Goal: Task Accomplishment & Management: Manage account settings

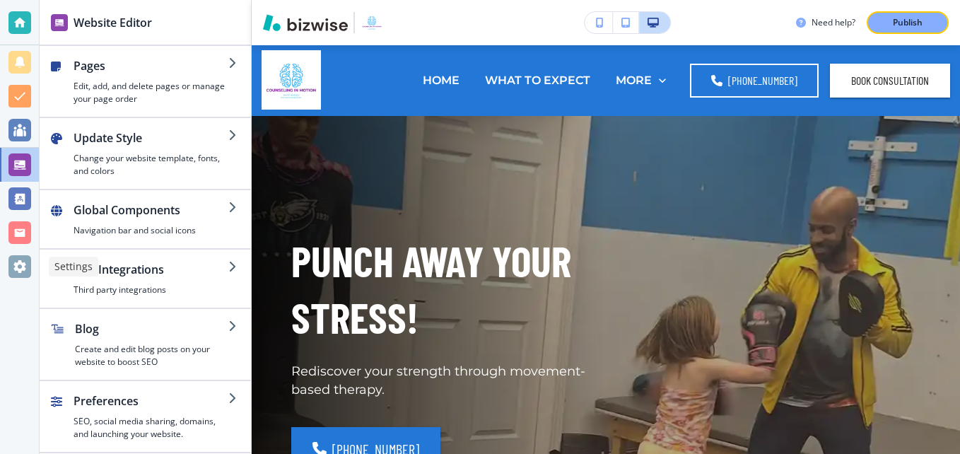
click at [23, 270] on div at bounding box center [19, 266] width 23 height 23
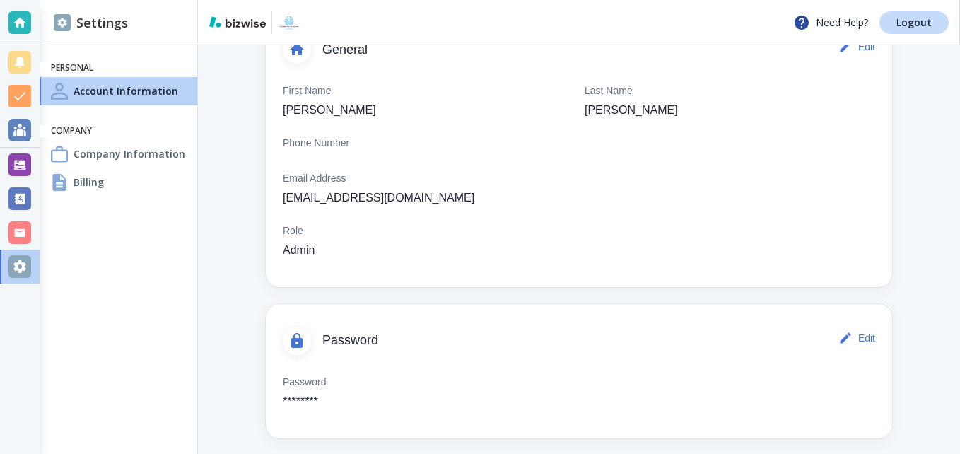
scroll to position [122, 0]
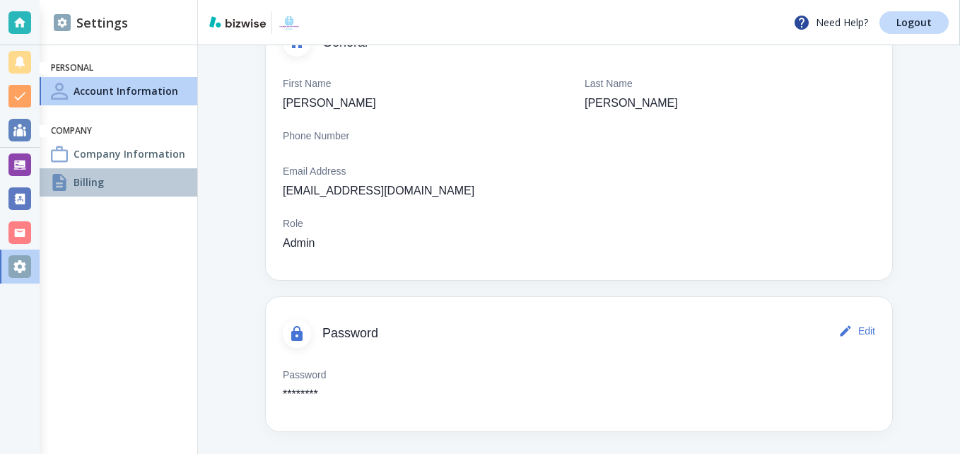
click at [93, 181] on h4 "Billing" at bounding box center [89, 182] width 30 height 15
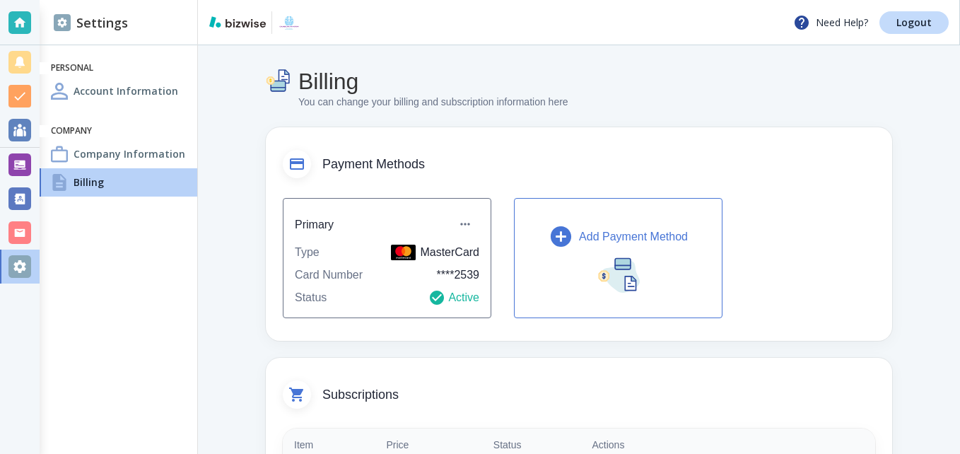
click at [560, 234] on icon "button" at bounding box center [561, 236] width 25 height 25
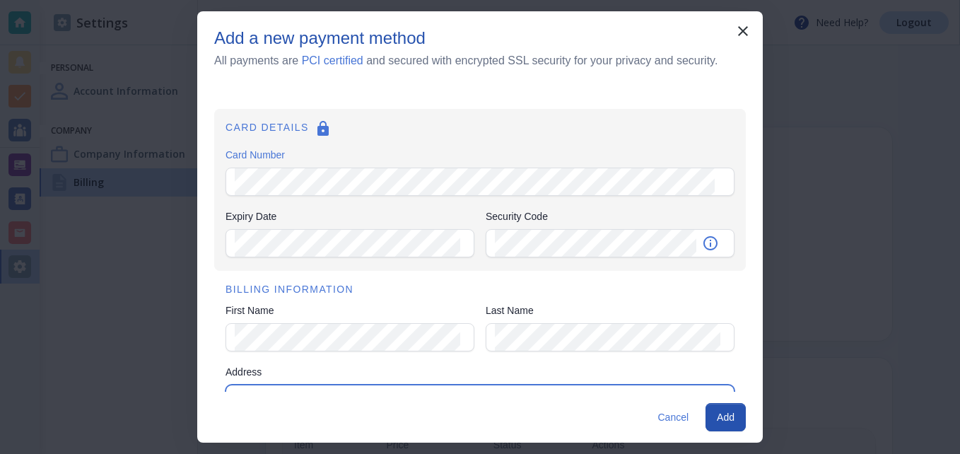
type input "224 Washington Street"
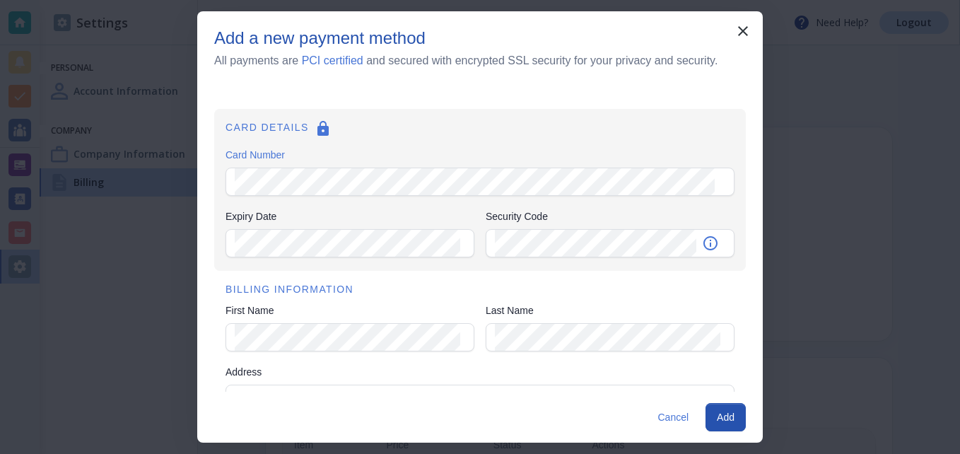
type input "Royersford"
type input "pa"
type input "19468"
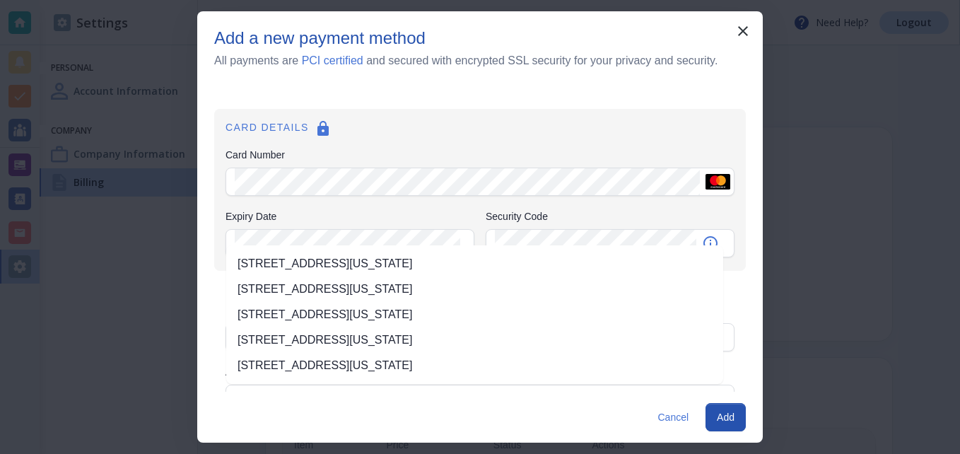
click at [455, 206] on div "CARD DETAILS Card Number Card Number Expiry Date Expiry Date Security Code Secu…" at bounding box center [480, 190] width 532 height 162
click at [423, 93] on div "CARD DETAILS Card Number Card Number Expiry Date Expiry Date Security Code Secu…" at bounding box center [479, 238] width 565 height 305
click at [409, 210] on label "Expiry Date" at bounding box center [349, 216] width 249 height 14
click at [554, 134] on h6 "CARD DETAILS" at bounding box center [479, 131] width 509 height 22
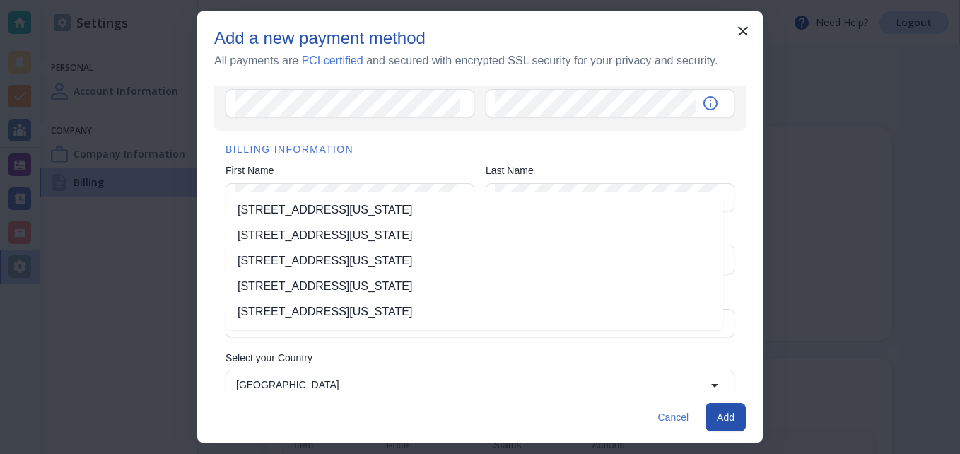
scroll to position [141, 0]
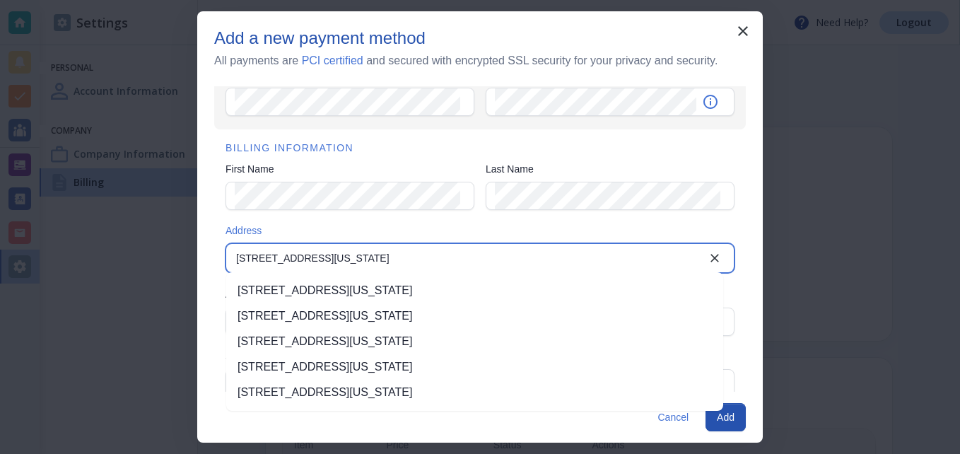
click at [449, 258] on input "224 Washington Street" at bounding box center [468, 258] width 476 height 20
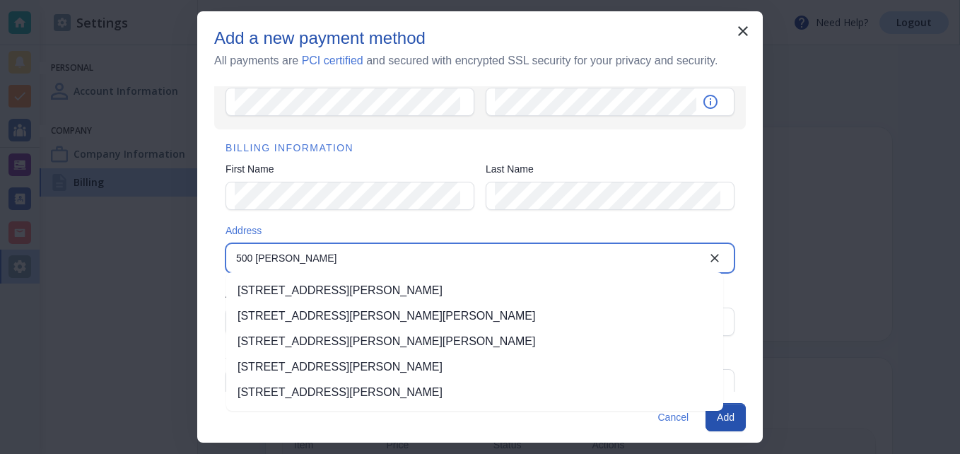
click at [446, 293] on li "500 Wayne Drive, King of Prussia, PA, USA" at bounding box center [474, 290] width 497 height 25
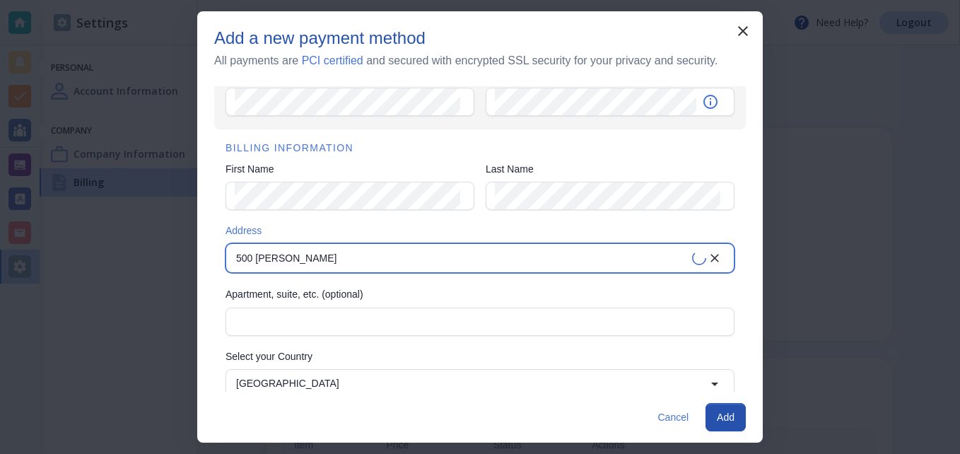
type input "500 Wayne Drive"
type input "King of Prussia"
type input "PA"
type input "19406"
type input "500 Wayne Drive"
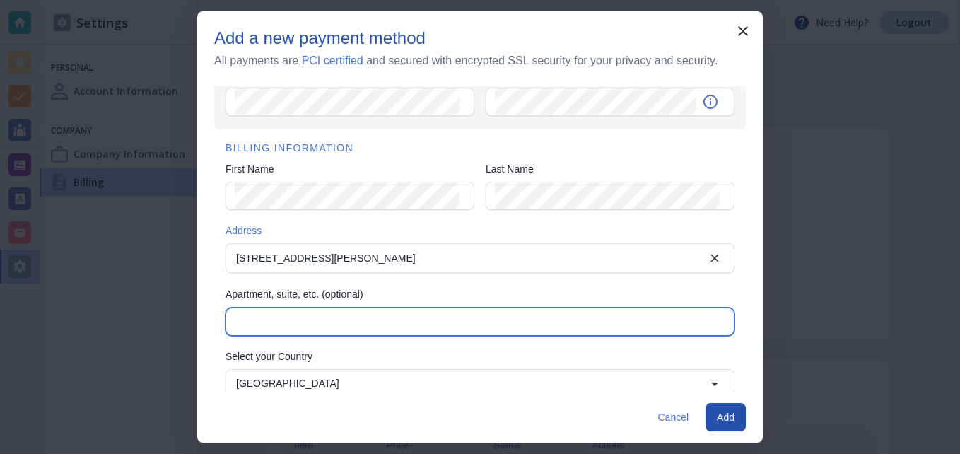
click at [375, 327] on input "Apartment, suite, etc. (optional)" at bounding box center [480, 321] width 491 height 27
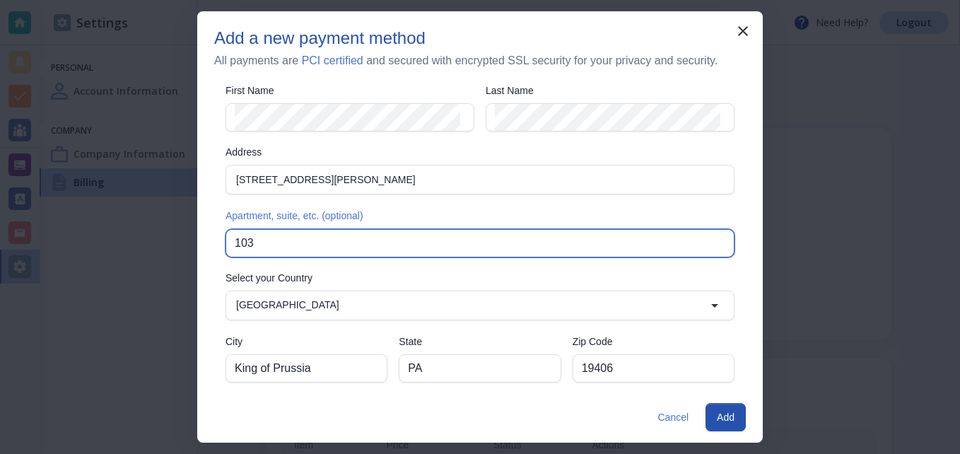
scroll to position [229, 0]
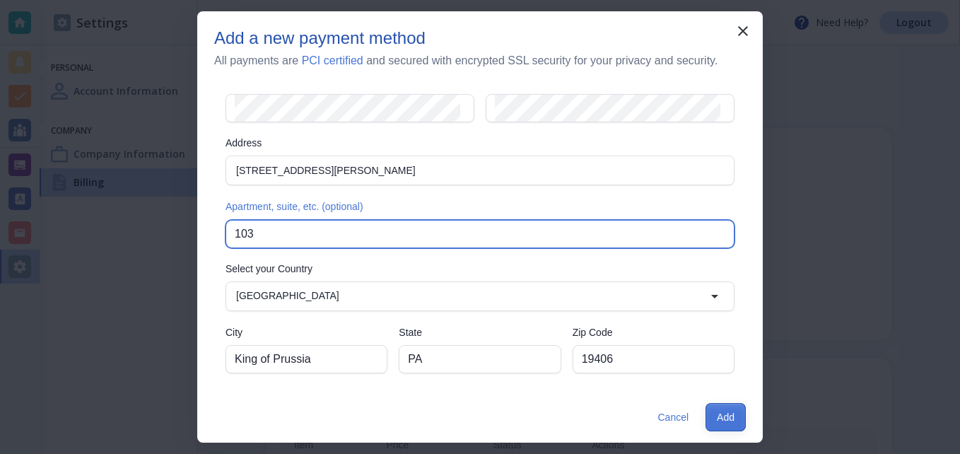
type input "103"
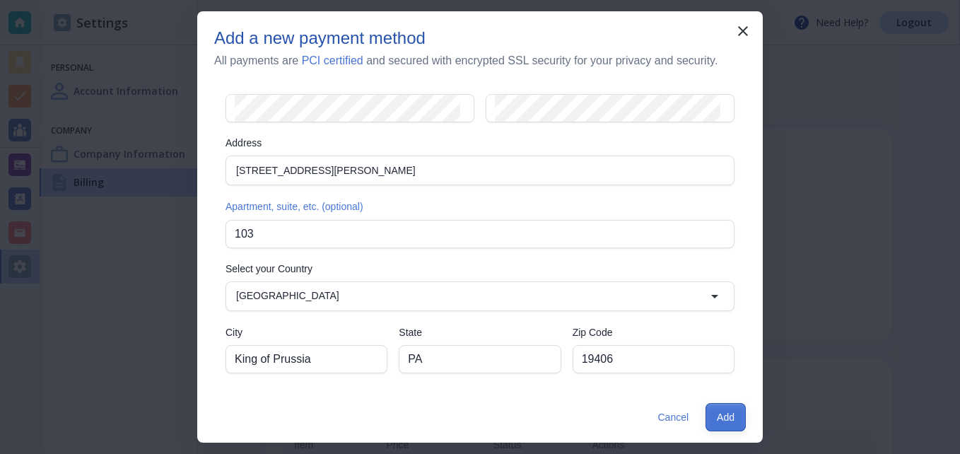
click at [738, 415] on button "Add" at bounding box center [725, 417] width 40 height 28
